Goal: Task Accomplishment & Management: Complete application form

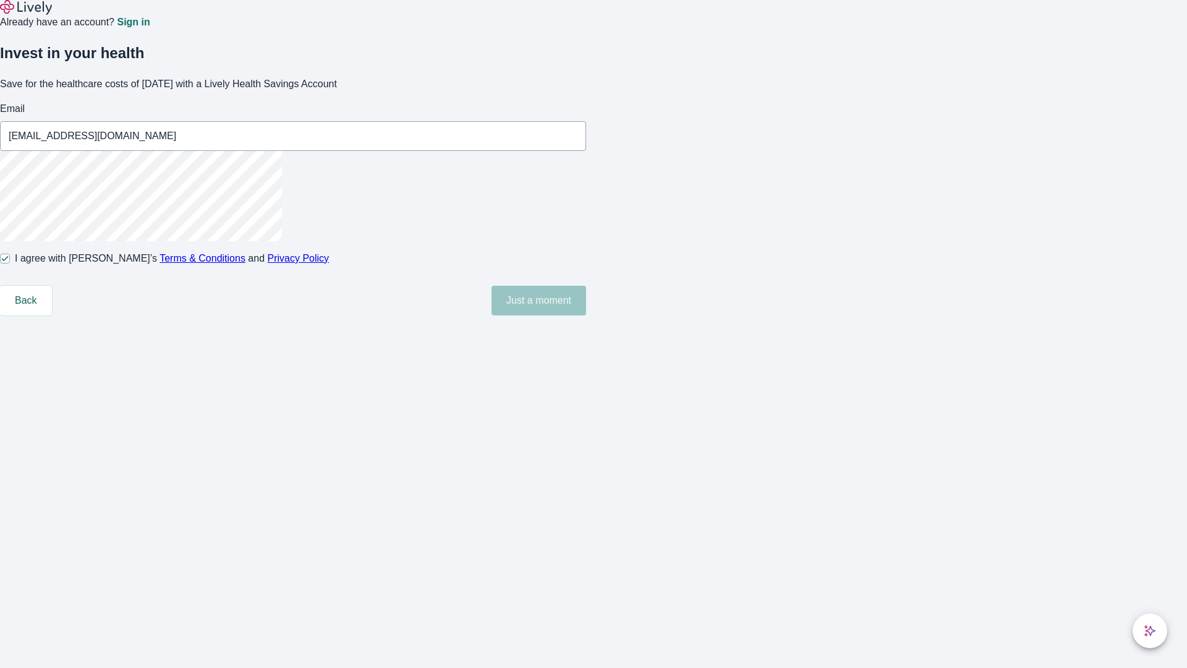
type input "[EMAIL_ADDRESS][DOMAIN_NAME]"
click at [10, 263] on input "I agree with Lively’s Terms & Conditions and Privacy Policy" at bounding box center [5, 258] width 10 height 10
checkbox input "false"
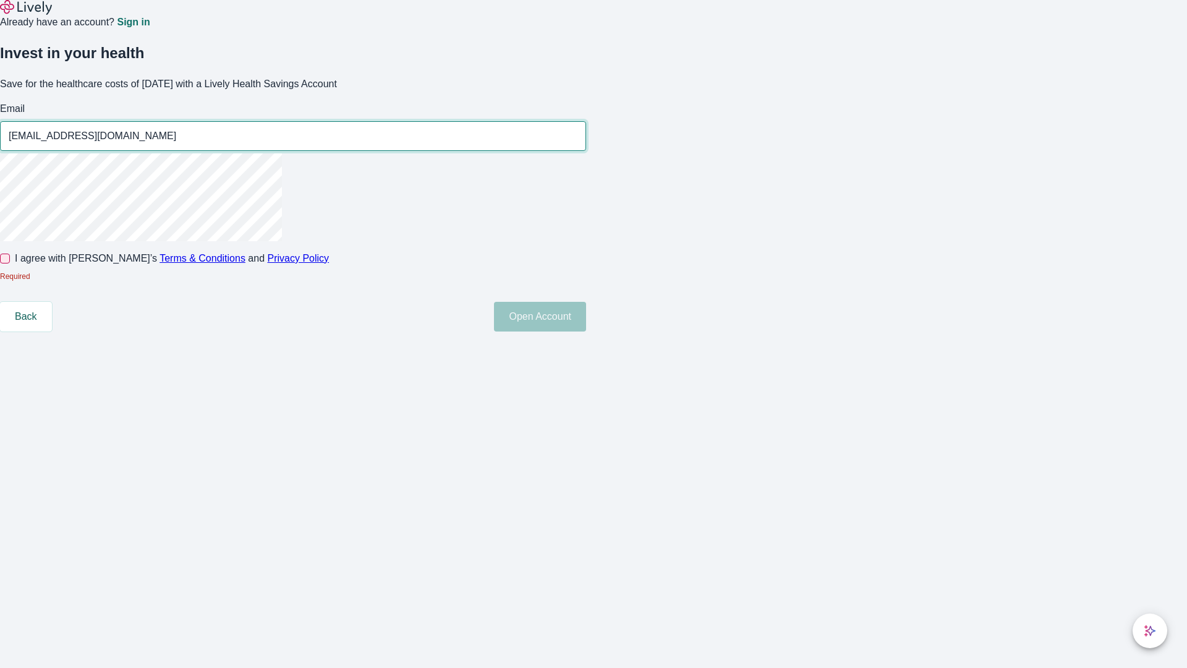
type input "[EMAIL_ADDRESS][DOMAIN_NAME]"
click at [10, 263] on input "I agree with Lively’s Terms & Conditions and Privacy Policy" at bounding box center [5, 258] width 10 height 10
checkbox input "true"
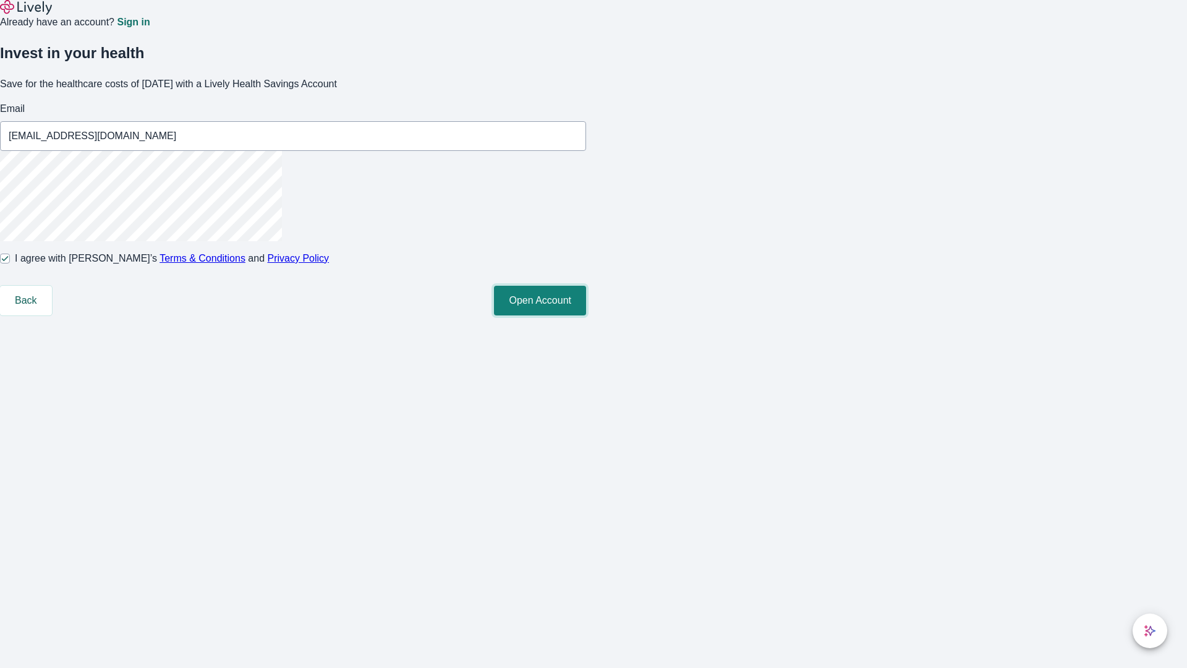
click at [586, 315] on button "Open Account" at bounding box center [540, 301] width 92 height 30
